Goal: Information Seeking & Learning: Learn about a topic

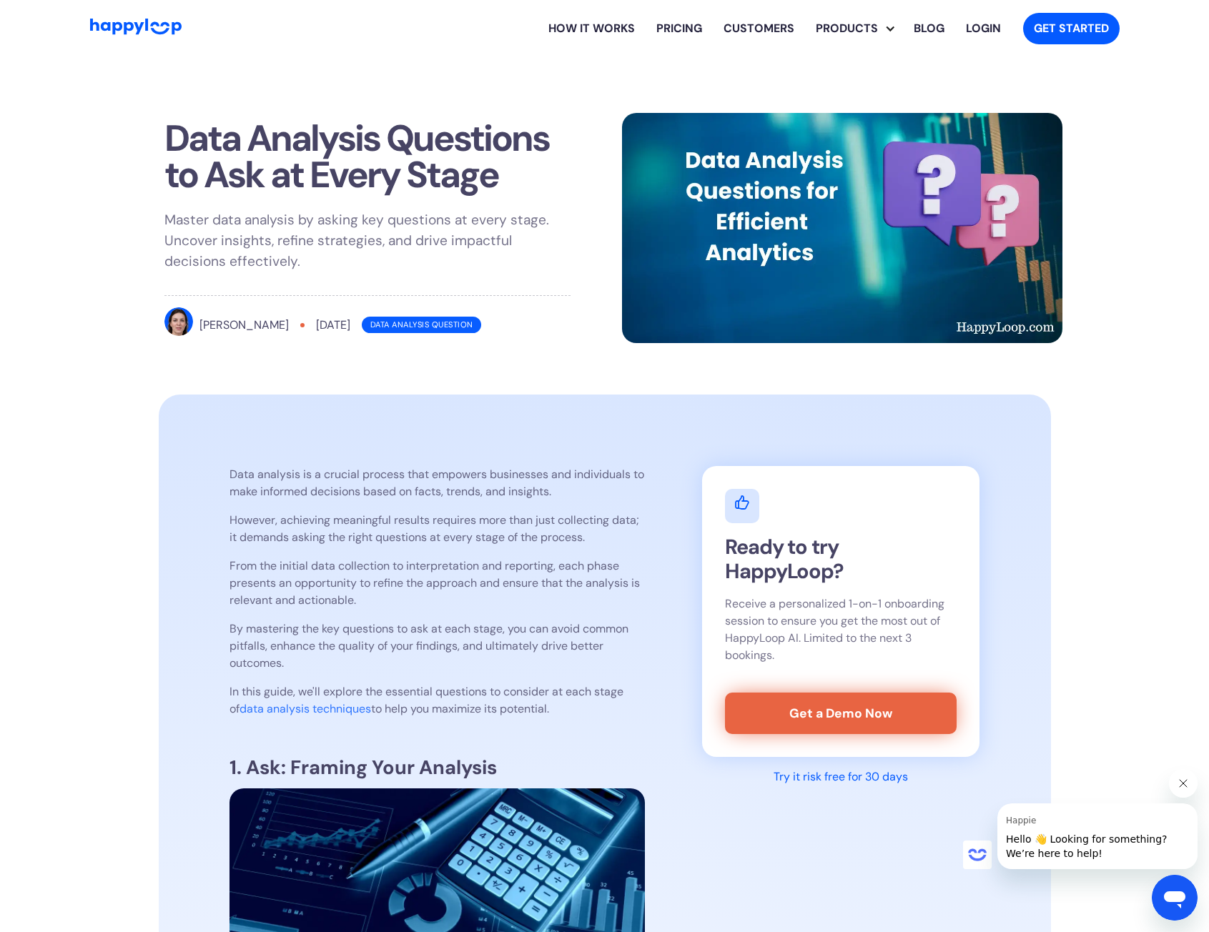
click at [503, 164] on h1 "Data Analysis Questions to Ask at Every Stage" at bounding box center [367, 156] width 406 height 73
drag, startPoint x: 503, startPoint y: 169, endPoint x: 154, endPoint y: 129, distance: 351.1
click at [154, 129] on div "Data Analysis Questions to Ask at Every Stage Master data analysis by asking ke…" at bounding box center [367, 231] width 440 height 257
copy h1 "Data Analysis Questions to Ask at Every Stage"
